Goal: Information Seeking & Learning: Learn about a topic

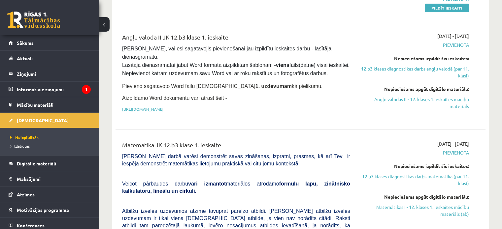
scroll to position [165, 0]
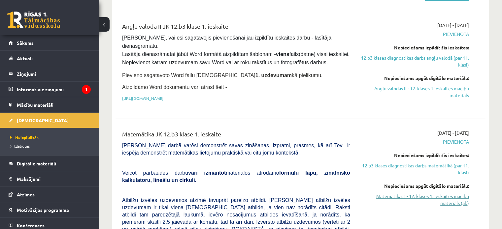
click at [421, 196] on link "Matemātikas I - 12. klases 1. ieskaites mācību materiāls (ab)" at bounding box center [414, 200] width 109 height 14
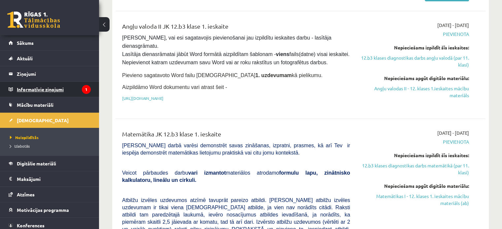
click at [71, 88] on legend "Informatīvie ziņojumi 1" at bounding box center [54, 89] width 74 height 15
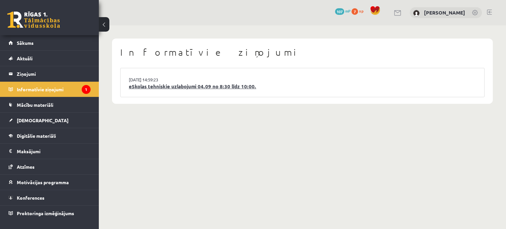
click at [179, 87] on link "eSkolas tehniskie uzlabojumi 04.09 no 8:30 līdz 10:00." at bounding box center [303, 87] width 348 height 8
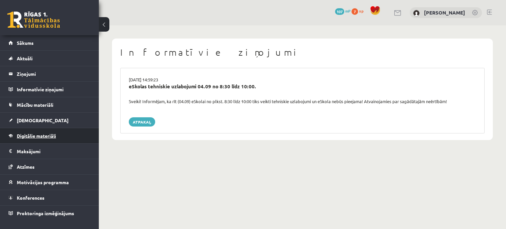
click at [29, 132] on link "Digitālie materiāli" at bounding box center [50, 135] width 82 height 15
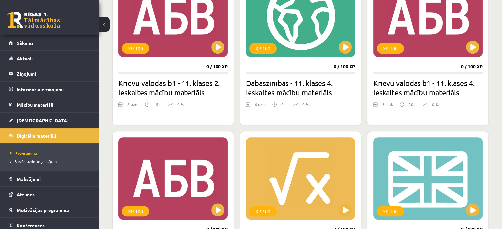
scroll to position [561, 0]
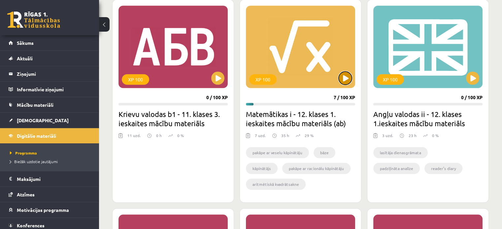
click at [346, 74] on button at bounding box center [344, 78] width 13 height 13
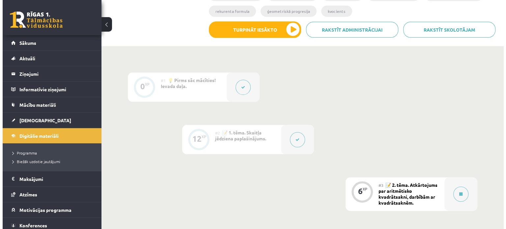
scroll to position [165, 0]
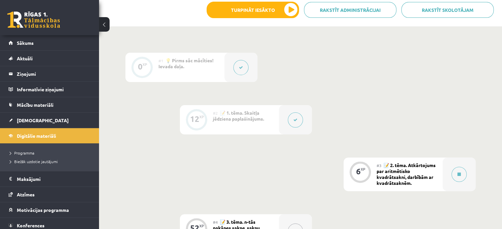
click at [295, 121] on icon at bounding box center [295, 120] width 4 height 4
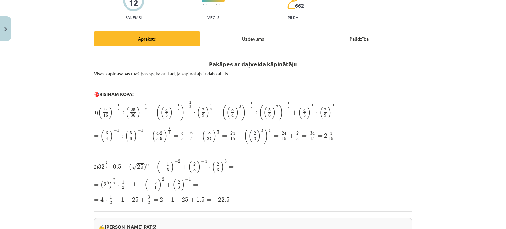
click at [242, 40] on div "Uzdevums" at bounding box center [253, 38] width 106 height 15
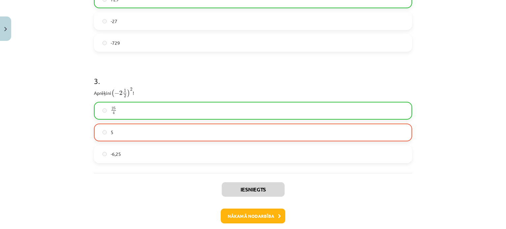
scroll to position [423, 0]
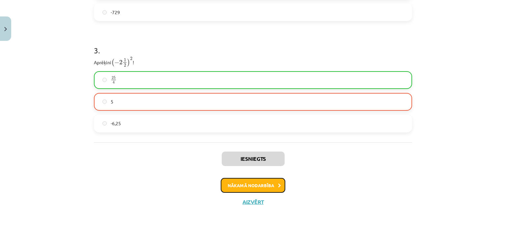
click at [260, 190] on button "Nākamā nodarbība" at bounding box center [253, 185] width 65 height 15
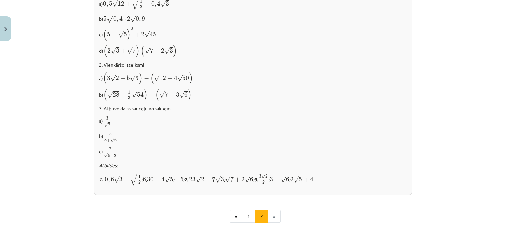
scroll to position [346, 0]
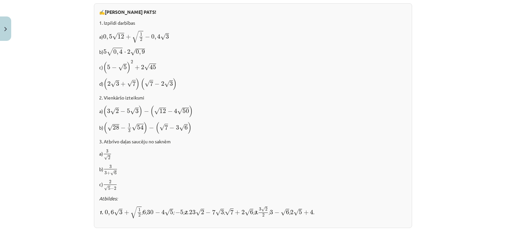
click at [275, 149] on p "a) 3 √ 2 3 2" at bounding box center [253, 155] width 308 height 12
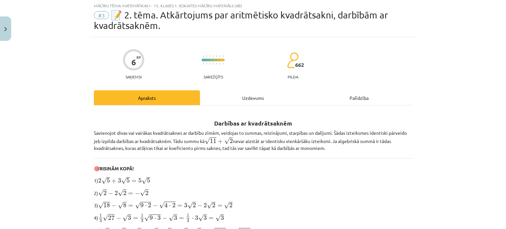
scroll to position [16, 0]
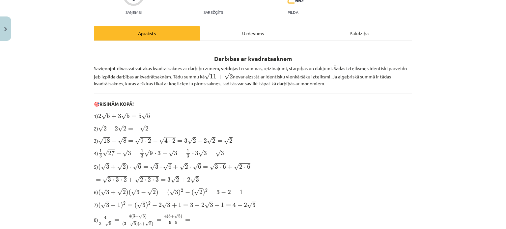
click at [256, 37] on div "Uzdevums" at bounding box center [253, 33] width 106 height 15
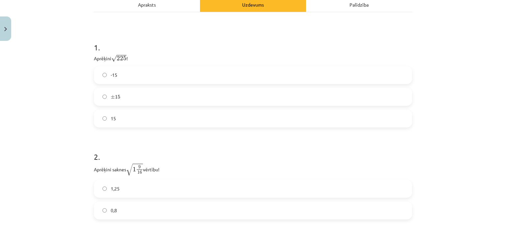
scroll to position [115, 0]
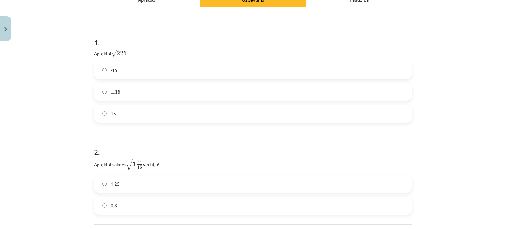
click at [206, 153] on h1 "2 ." at bounding box center [253, 146] width 319 height 20
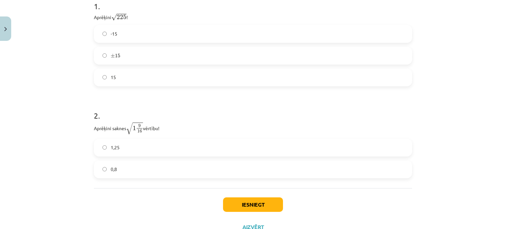
scroll to position [177, 0]
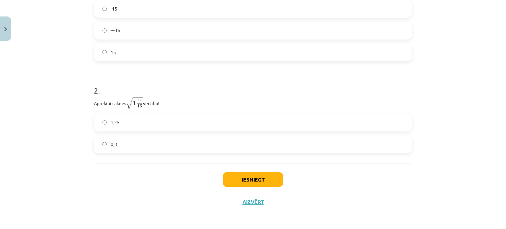
click at [156, 143] on label "0,8" at bounding box center [253, 144] width 317 height 16
click at [243, 184] on button "Iesniegt" at bounding box center [253, 179] width 60 height 15
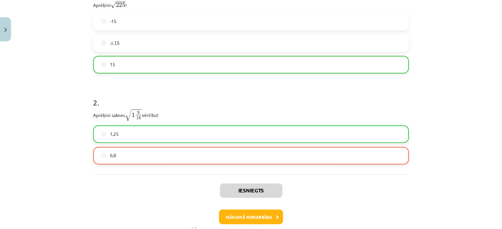
scroll to position [198, 0]
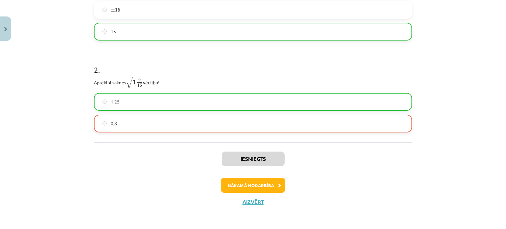
click at [116, 125] on label "0,8" at bounding box center [253, 123] width 317 height 16
click at [254, 200] on button "Aizvērt" at bounding box center [253, 202] width 25 height 7
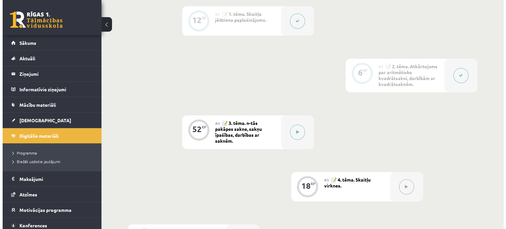
scroll to position [231, 0]
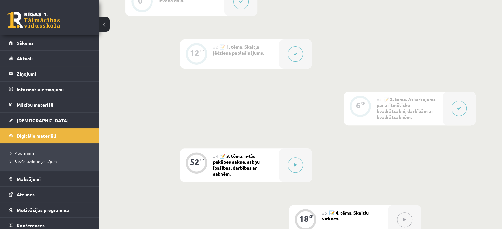
click at [457, 108] on icon at bounding box center [459, 109] width 4 height 4
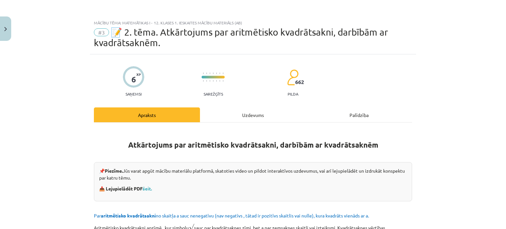
click at [248, 120] on div "Uzdevums" at bounding box center [253, 114] width 106 height 15
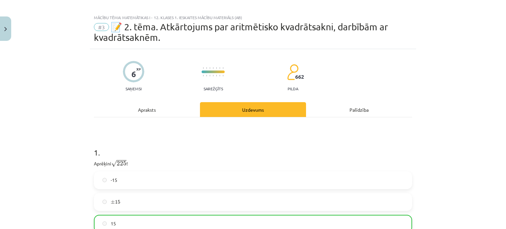
scroll to position [0, 0]
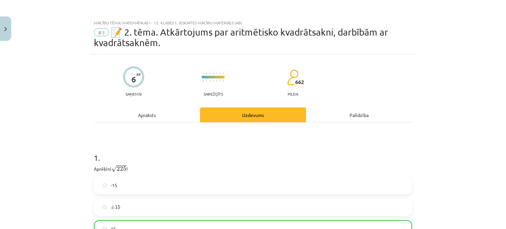
click at [121, 111] on div "Apraksts" at bounding box center [147, 114] width 106 height 15
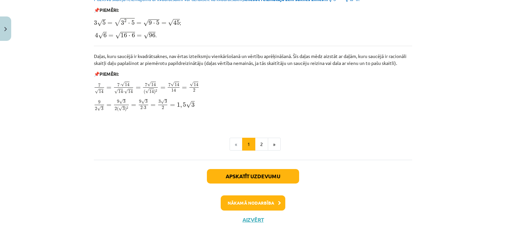
scroll to position [742, 0]
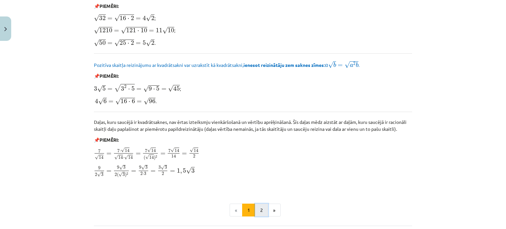
click at [258, 212] on button "2" at bounding box center [261, 210] width 13 height 13
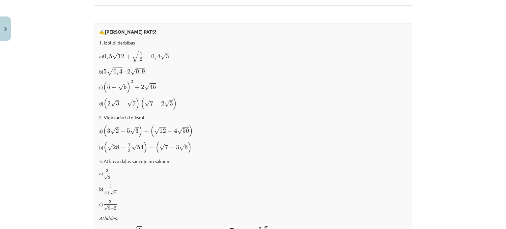
scroll to position [326, 0]
click at [237, 175] on p "a) 3 √ 2 3 2" at bounding box center [253, 174] width 308 height 12
click at [187, 97] on p "d) ( 2 √ 3 + √ 7 ) ( √ 7 − 2 √ 3 ) ( 2 3 + 7 ) ( 7 − 2 3 )" at bounding box center [253, 103] width 308 height 13
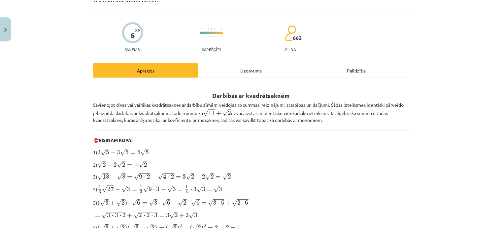
scroll to position [0, 0]
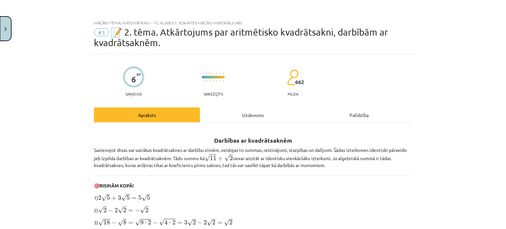
click at [7, 29] on img "Close" at bounding box center [5, 29] width 3 height 4
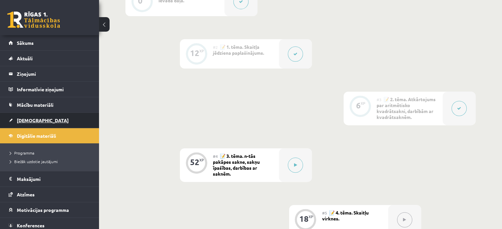
click at [38, 122] on link "[DEMOGRAPHIC_DATA]" at bounding box center [50, 120] width 82 height 15
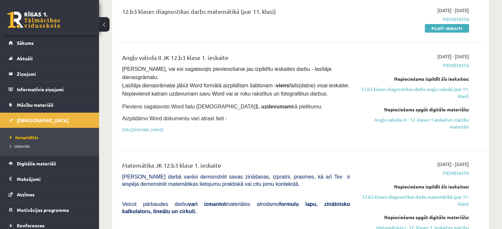
scroll to position [132, 0]
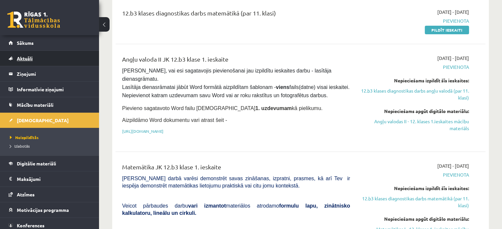
click at [29, 57] on span "Aktuāli" at bounding box center [25, 58] width 16 height 6
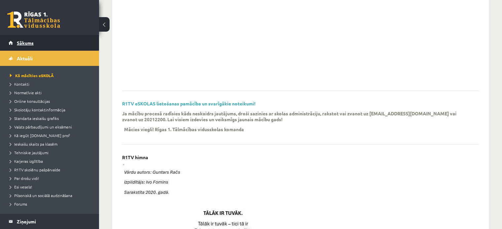
click at [28, 48] on link "Sākums" at bounding box center [50, 42] width 82 height 15
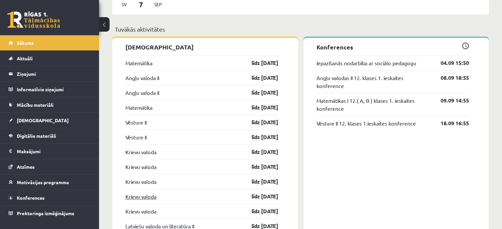
scroll to position [501, 0]
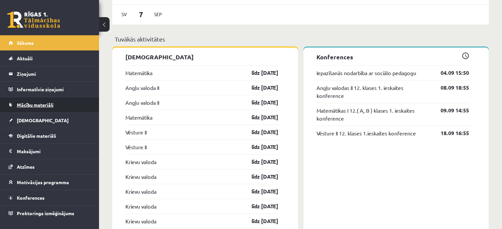
click at [26, 106] on span "Mācību materiāli" at bounding box center [35, 105] width 37 height 6
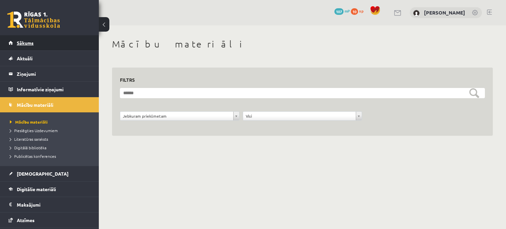
click at [32, 43] on span "Sākums" at bounding box center [25, 43] width 17 height 6
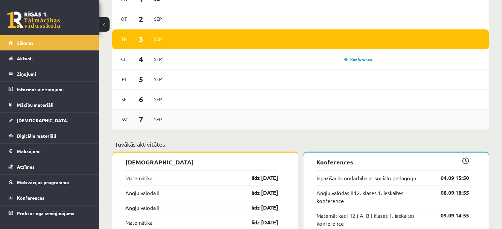
scroll to position [396, 0]
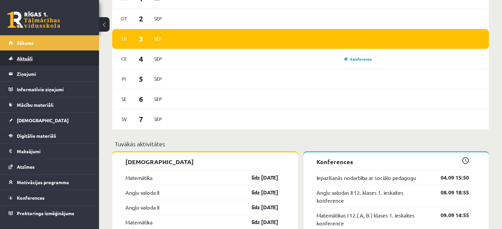
click at [28, 58] on span "Aktuāli" at bounding box center [25, 58] width 16 height 6
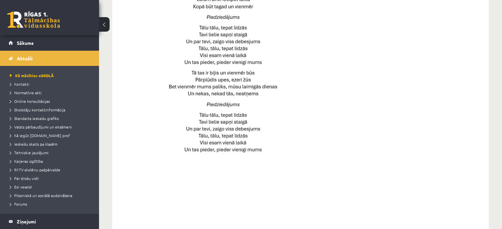
scroll to position [357, 0]
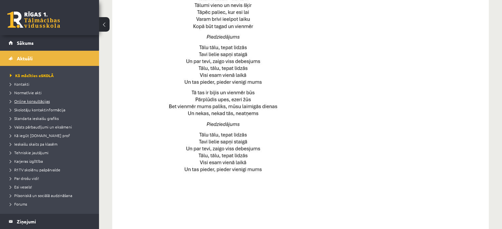
click at [22, 103] on span "Online konsultācijas" at bounding box center [30, 101] width 40 height 5
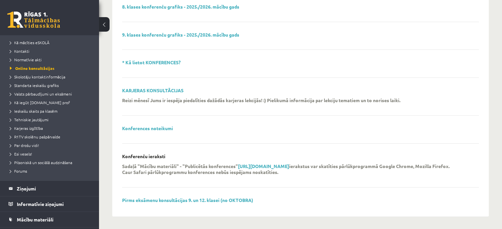
scroll to position [66, 0]
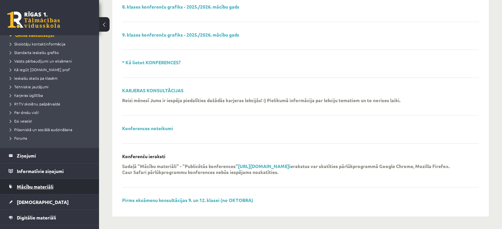
click at [23, 186] on span "Mācību materiāli" at bounding box center [35, 187] width 37 height 6
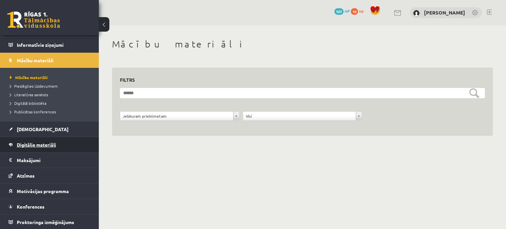
click at [38, 142] on span "Digitālie materiāli" at bounding box center [36, 145] width 39 height 6
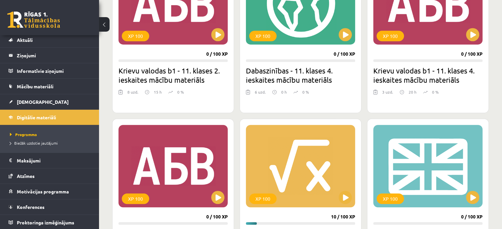
scroll to position [528, 0]
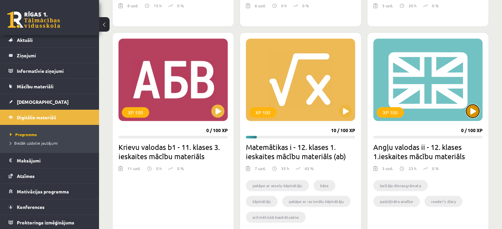
click at [478, 112] on button at bounding box center [472, 111] width 13 height 13
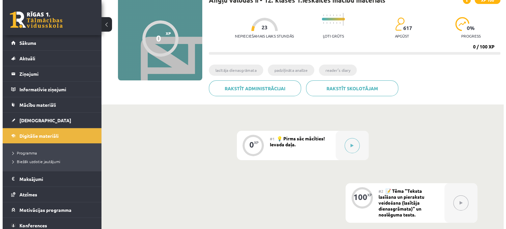
scroll to position [66, 0]
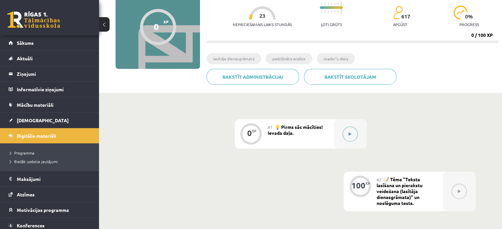
click at [351, 133] on icon at bounding box center [349, 134] width 3 height 4
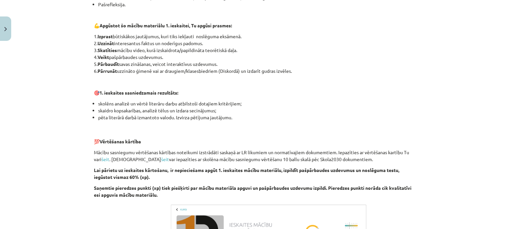
scroll to position [231, 0]
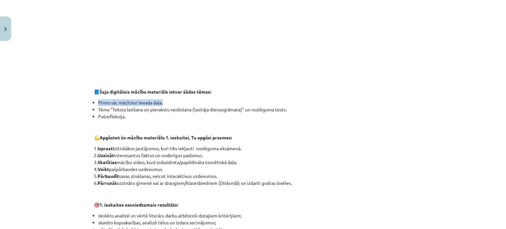
drag, startPoint x: 96, startPoint y: 104, endPoint x: 165, endPoint y: 98, distance: 69.2
click at [165, 98] on div "👋 Esi sveicināts priekšmeta Angļu valoda II 1. ieskaites mācību materiāla apguv…" at bounding box center [253, 137] width 319 height 500
click at [171, 104] on li "Pirms sāc mācīties! Ievada daļa." at bounding box center [255, 102] width 314 height 7
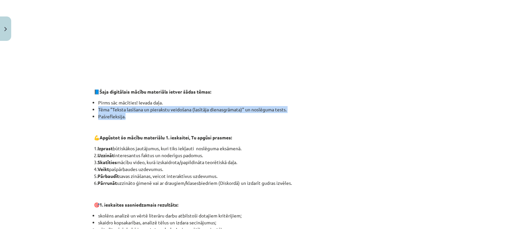
drag, startPoint x: 102, startPoint y: 108, endPoint x: 241, endPoint y: 116, distance: 139.4
click at [240, 116] on ul "Pirms sāc mācīties! Ievada daļa. Tēma "Teksta lasīšana un pierakstu veidošana (…" at bounding box center [253, 109] width 319 height 21
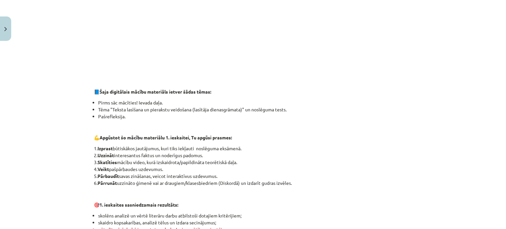
click at [249, 121] on div "👋 Esi sveicināts priekšmeta Angļu valoda II 1. ieskaites mācību materiāla apguv…" at bounding box center [253, 137] width 319 height 500
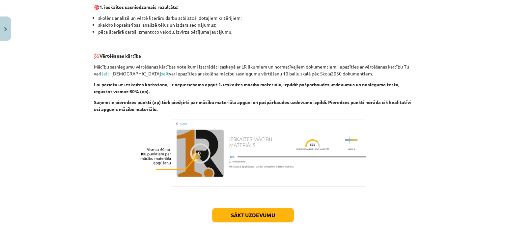
scroll to position [429, 0]
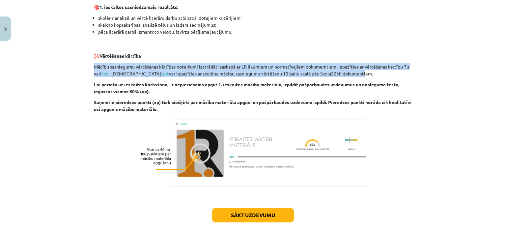
drag, startPoint x: 90, startPoint y: 68, endPoint x: 331, endPoint y: 73, distance: 241.1
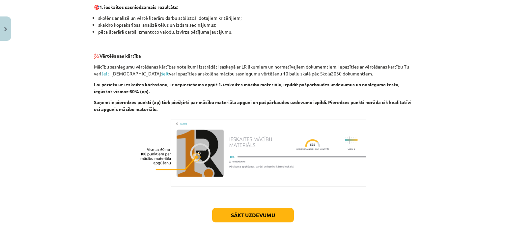
click at [345, 73] on p "Mācību sasniegumu vērtēšanas kārtības noteikumi izstrādāti saskaņā ar LR likumi…" at bounding box center [253, 70] width 319 height 14
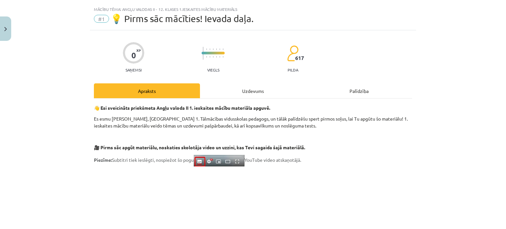
scroll to position [0, 0]
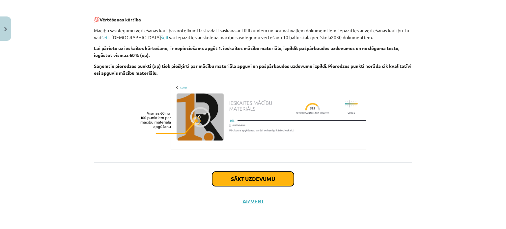
click at [259, 175] on button "Sākt uzdevumu" at bounding box center [253, 179] width 82 height 15
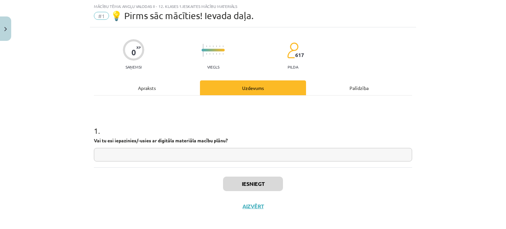
click at [166, 158] on input "text" at bounding box center [253, 155] width 319 height 14
type input "**"
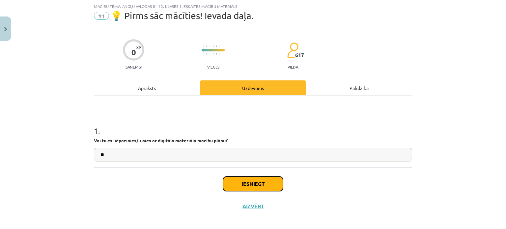
click at [231, 182] on button "Iesniegt" at bounding box center [253, 184] width 60 height 15
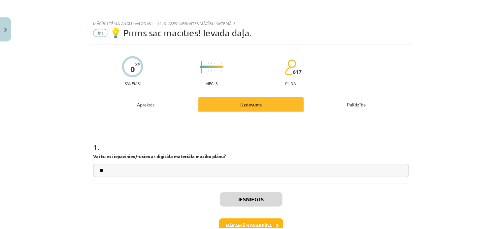
scroll to position [42, 0]
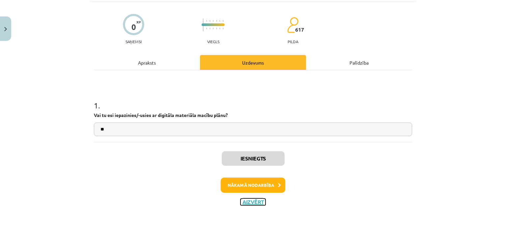
click at [255, 203] on button "Aizvērt" at bounding box center [253, 202] width 25 height 7
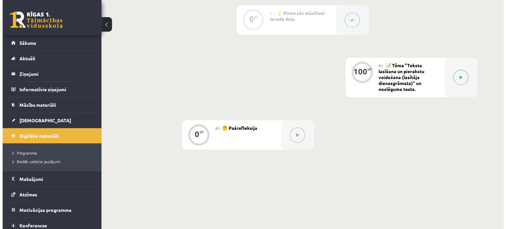
scroll to position [115, 0]
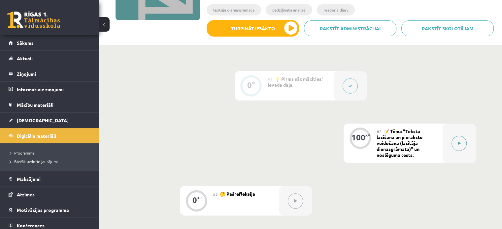
click at [458, 139] on button at bounding box center [458, 143] width 15 height 15
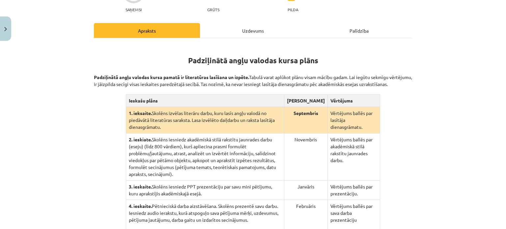
scroll to position [99, 0]
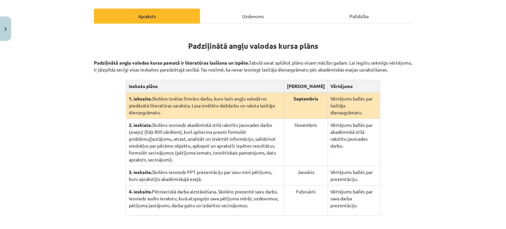
drag, startPoint x: 88, startPoint y: 61, endPoint x: 379, endPoint y: 74, distance: 291.4
click at [379, 74] on div "100 XP Saņemsi Grūts 617 pilda Apraksts Uzdevums Palīdzība Padziļinātā angļu va…" at bounding box center [253, 129] width 326 height 348
click at [407, 89] on div "Padziļinātā angļu valodas kursa plāns Padziļinātā angļu valodas kursa pamatā ir…" at bounding box center [253, 123] width 319 height 186
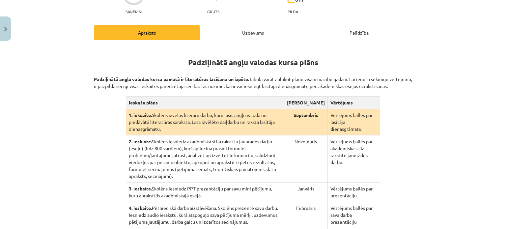
scroll to position [181, 0]
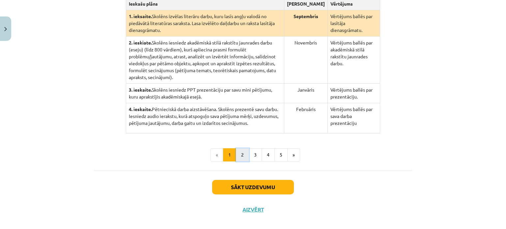
click at [240, 148] on button "2" at bounding box center [242, 154] width 13 height 13
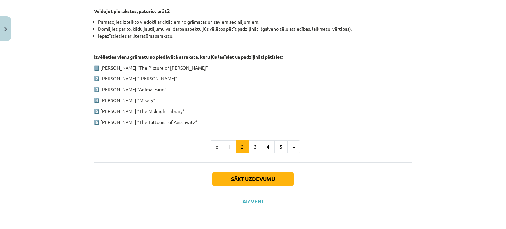
scroll to position [324, 0]
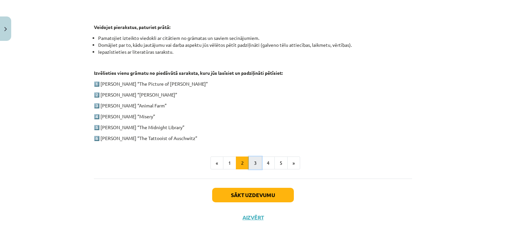
click at [251, 159] on button "3" at bounding box center [255, 163] width 13 height 13
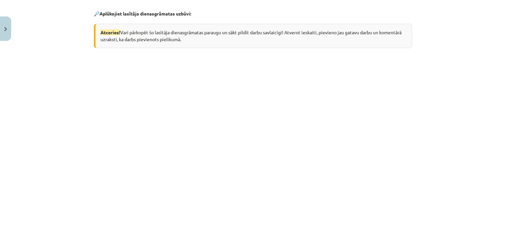
scroll to position [128, 0]
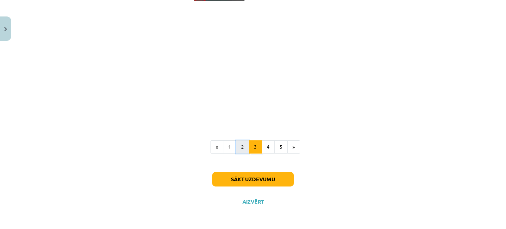
click at [239, 146] on button "2" at bounding box center [242, 146] width 13 height 13
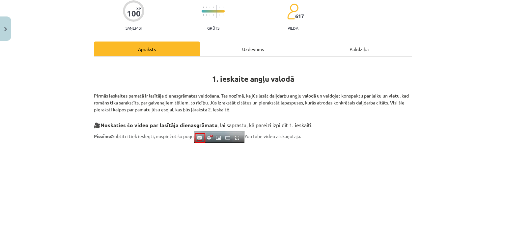
scroll to position [0, 0]
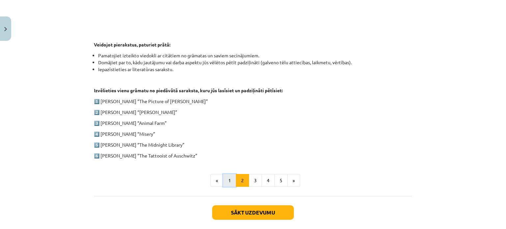
click at [229, 179] on button "1" at bounding box center [229, 180] width 13 height 13
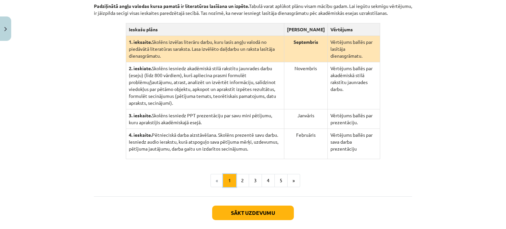
scroll to position [128, 0]
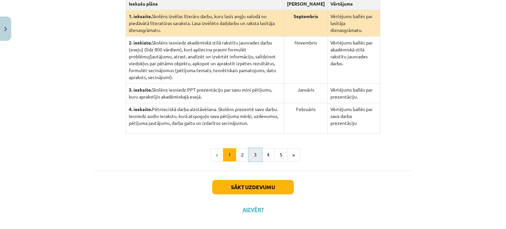
click at [253, 148] on button "3" at bounding box center [255, 154] width 13 height 13
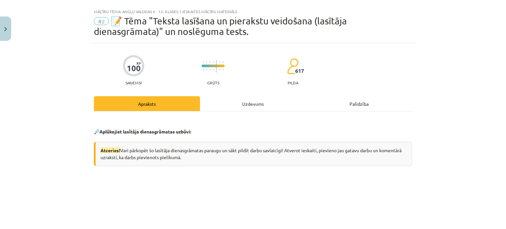
scroll to position [0, 0]
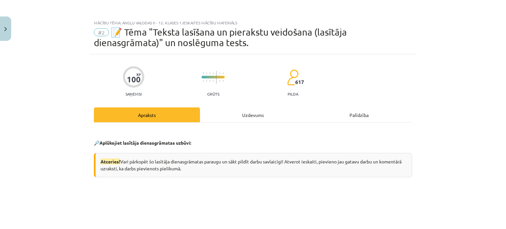
click at [334, 108] on div "Palīdzība" at bounding box center [359, 114] width 106 height 15
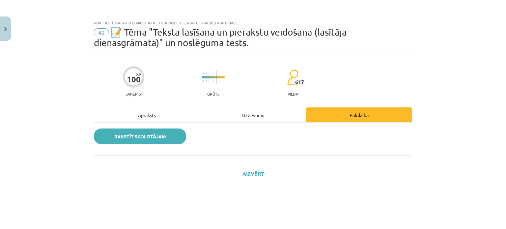
click at [154, 134] on link "Rakstīt skolotājam" at bounding box center [140, 137] width 92 height 16
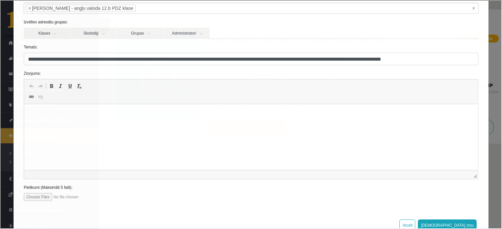
scroll to position [63, 0]
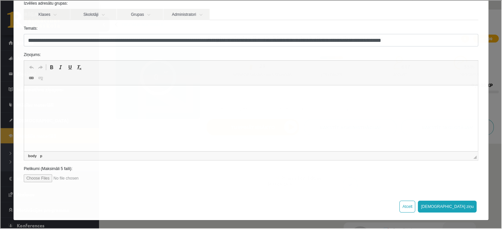
click at [120, 97] on p "Rich Text Editor, wiswyg-editor-47363945980620-1756910329-752" at bounding box center [250, 95] width 440 height 7
click at [63, 90] on html at bounding box center [250, 95] width 453 height 20
click at [44, 85] on iframe at bounding box center [249, 118] width 453 height 66
click at [41, 91] on html at bounding box center [250, 95] width 453 height 20
click at [414, 204] on button "Atcelt" at bounding box center [406, 206] width 16 height 12
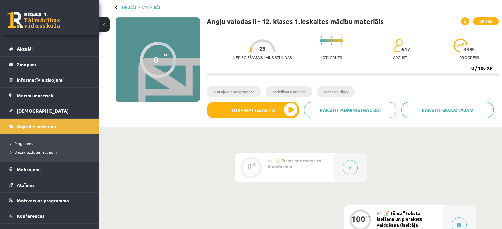
scroll to position [18, 0]
